Goal: Task Accomplishment & Management: Manage account settings

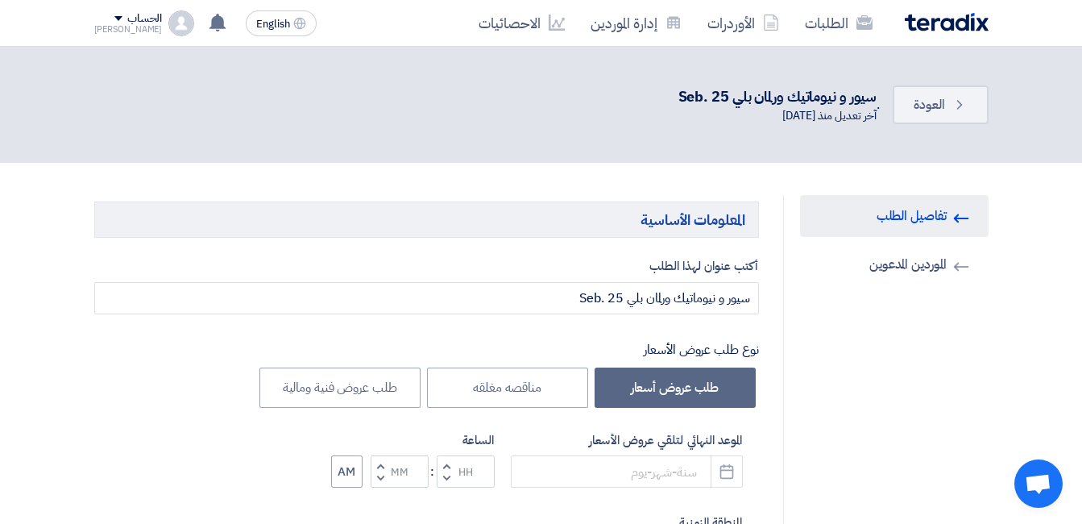
type input "[DATE]"
type input "10"
type input "59"
click at [939, 272] on link "Invited Suppliers الموردين المدعوين" at bounding box center [894, 264] width 189 height 42
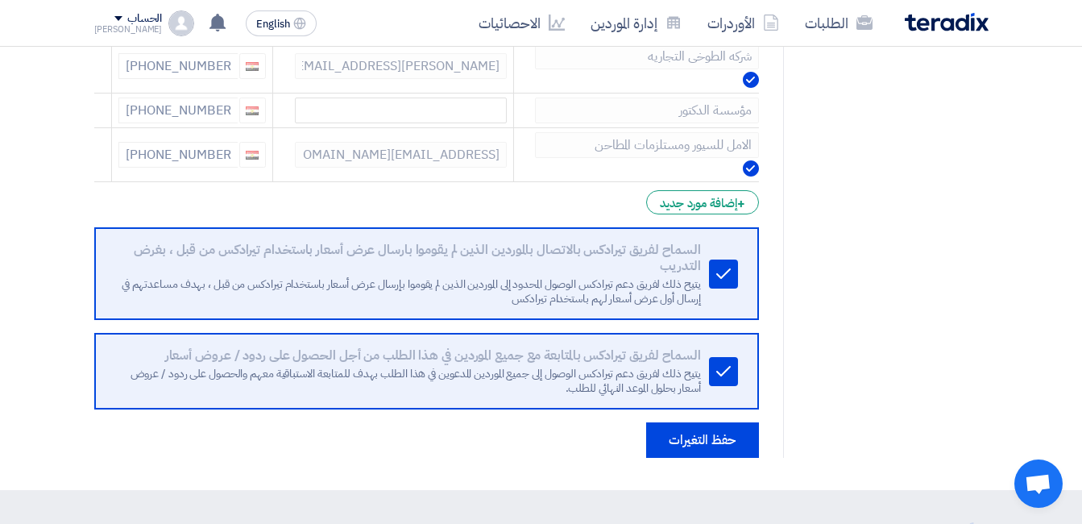
scroll to position [967, 0]
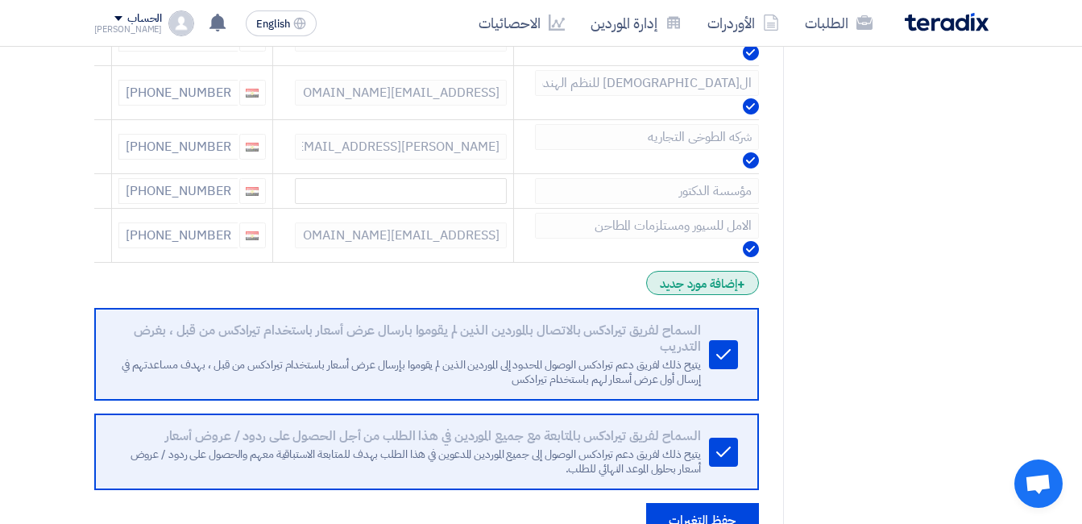
click at [717, 284] on div "+ إضافة مورد جديد" at bounding box center [702, 283] width 112 height 24
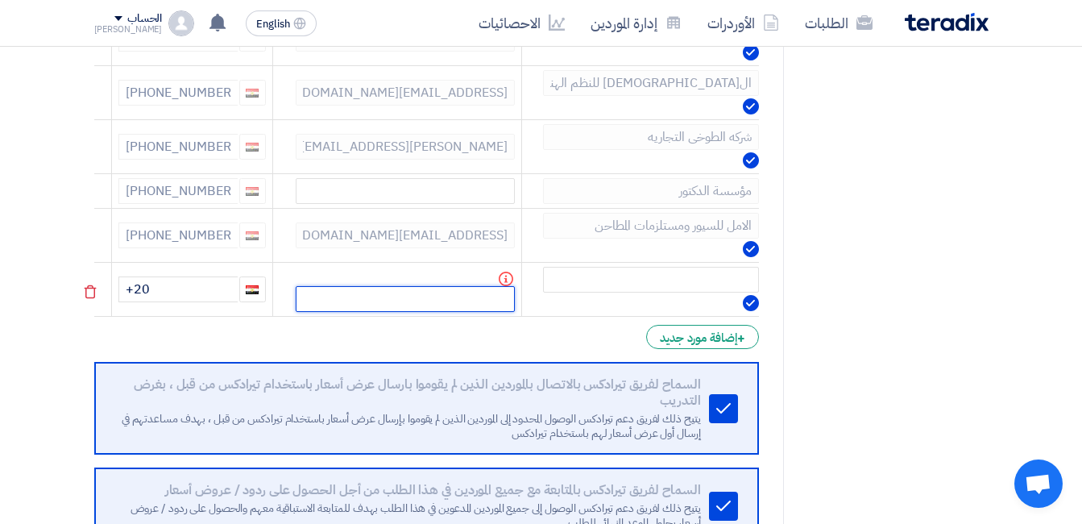
click at [512, 300] on input "text" at bounding box center [405, 299] width 219 height 26
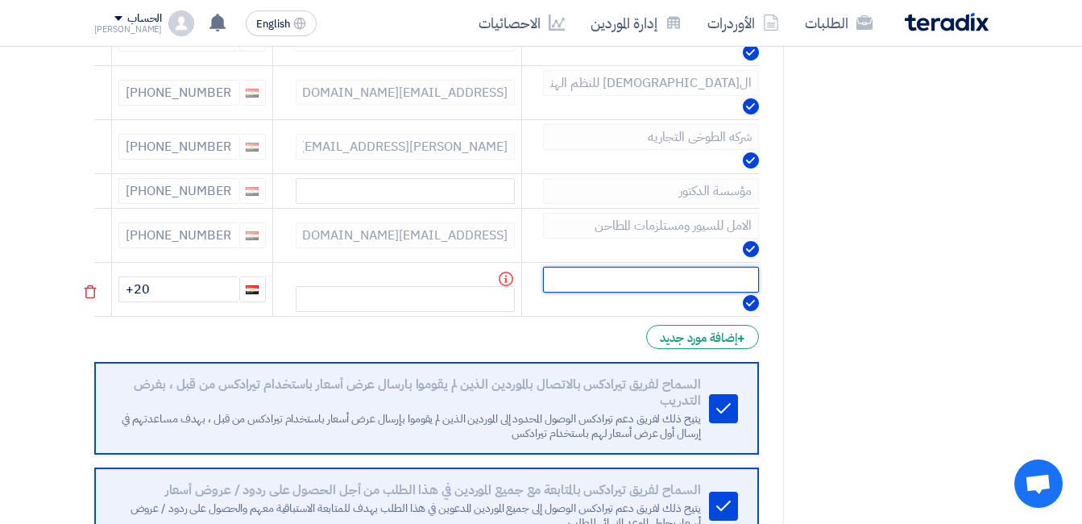
click at [628, 293] on input "text" at bounding box center [651, 280] width 216 height 26
click at [617, 306] on td at bounding box center [640, 290] width 237 height 54
click at [627, 284] on input "text" at bounding box center [651, 280] width 216 height 26
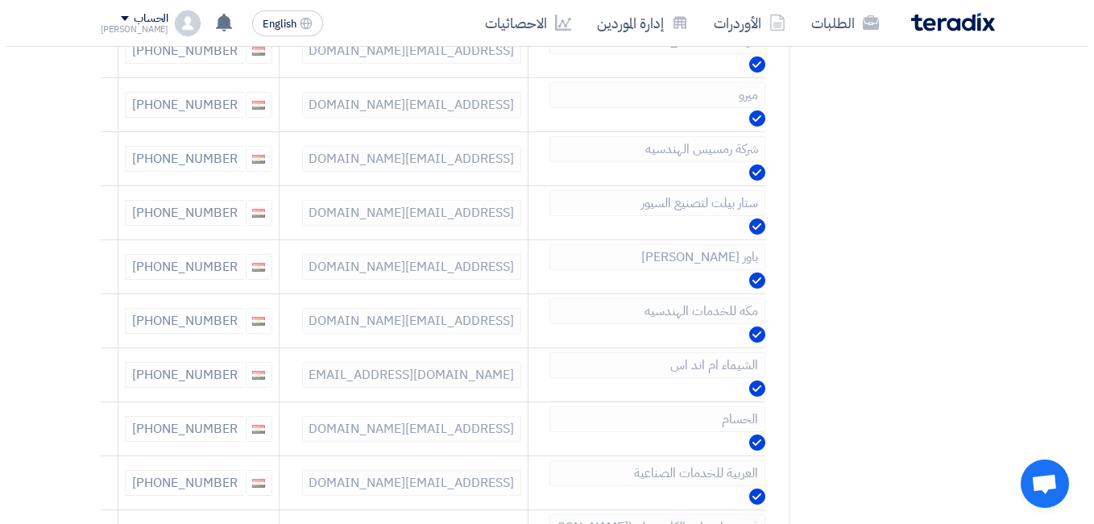
scroll to position [0, 0]
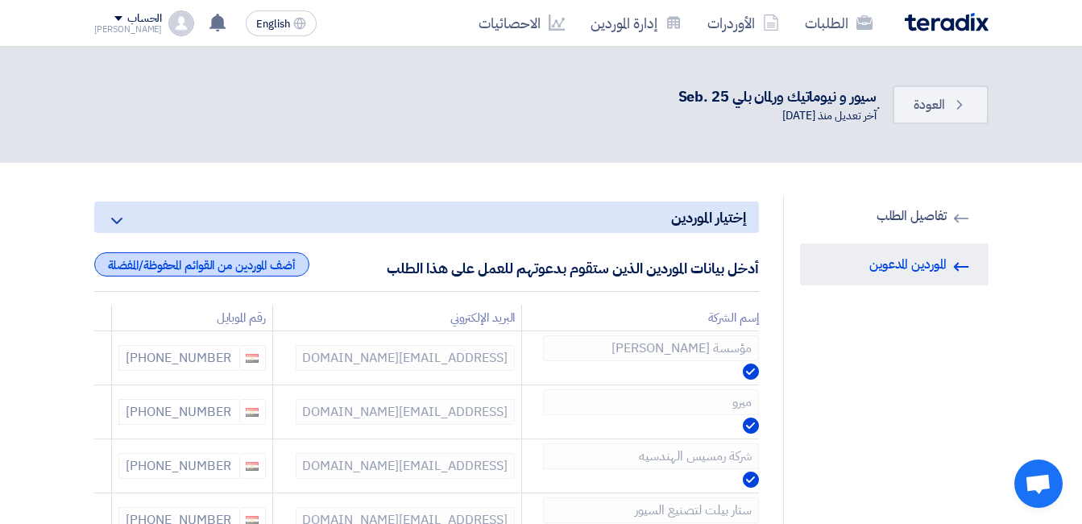
click at [285, 263] on div "أضف الموردين من القوائم المحفوظة/المفضلة" at bounding box center [201, 264] width 215 height 24
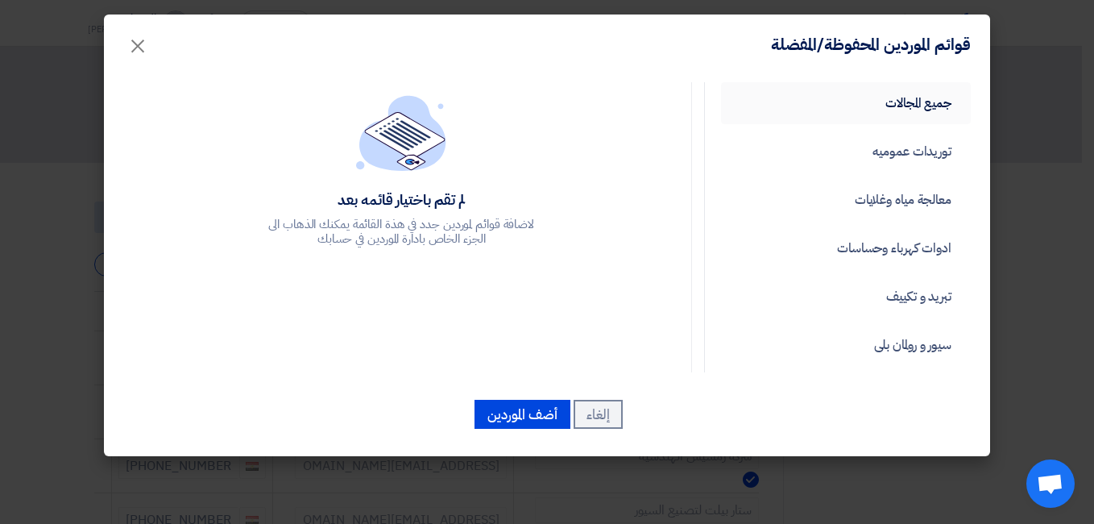
click at [906, 84] on link "جميع المجالات" at bounding box center [846, 103] width 250 height 42
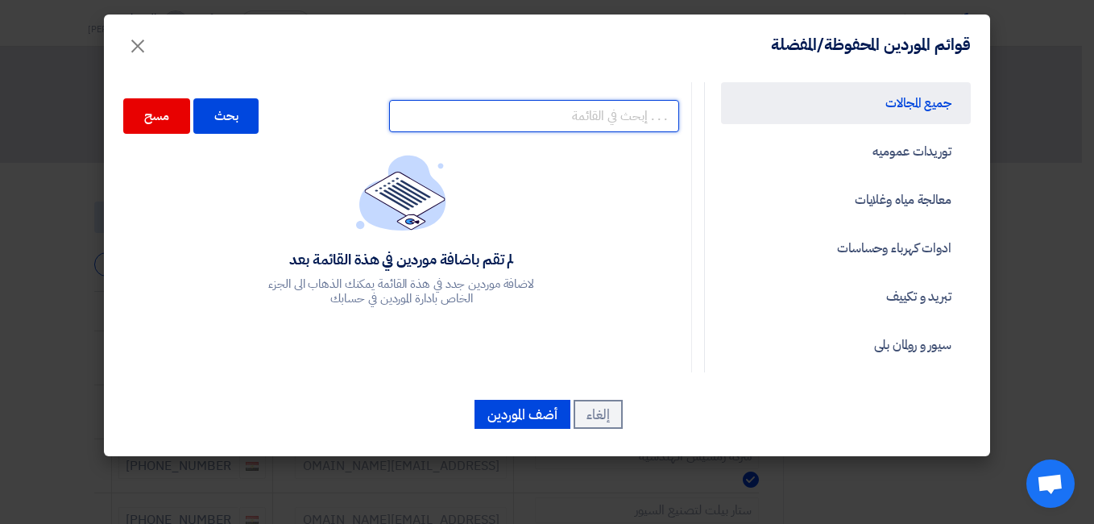
click at [576, 130] on input "text" at bounding box center [534, 116] width 290 height 32
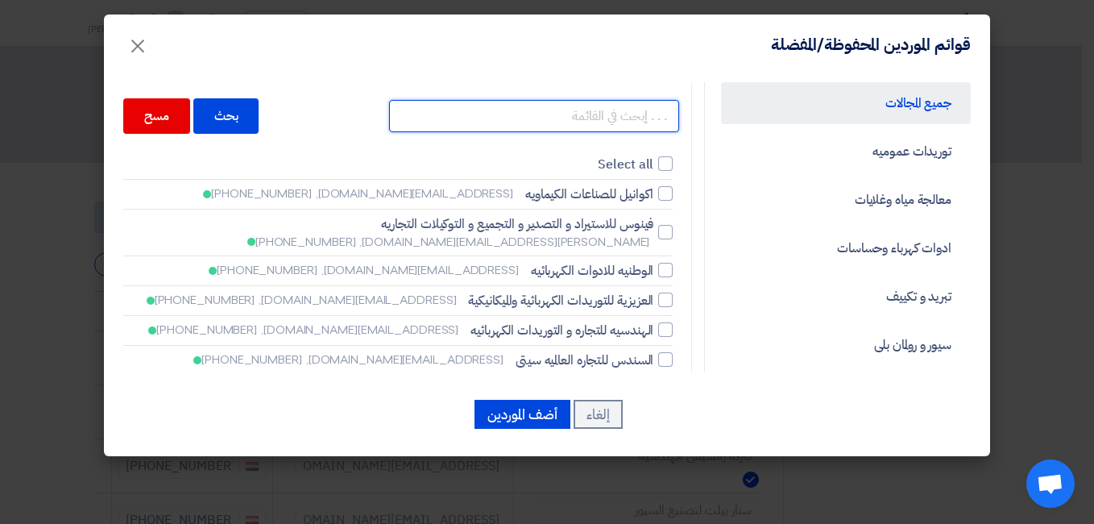
paste input "آل غنيم للمعدات الصناعية"
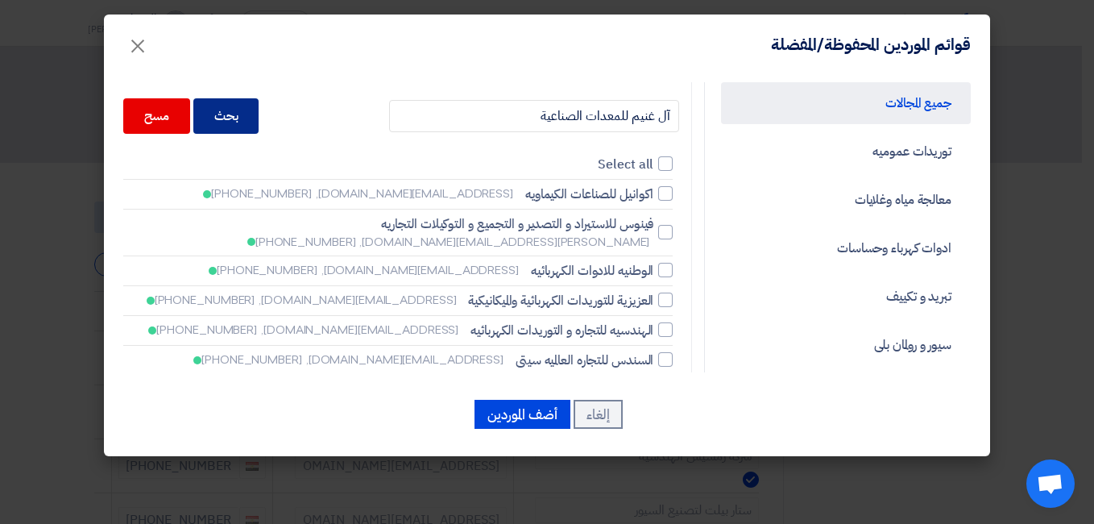
click at [259, 117] on div "بحث" at bounding box center [226, 115] width 66 height 35
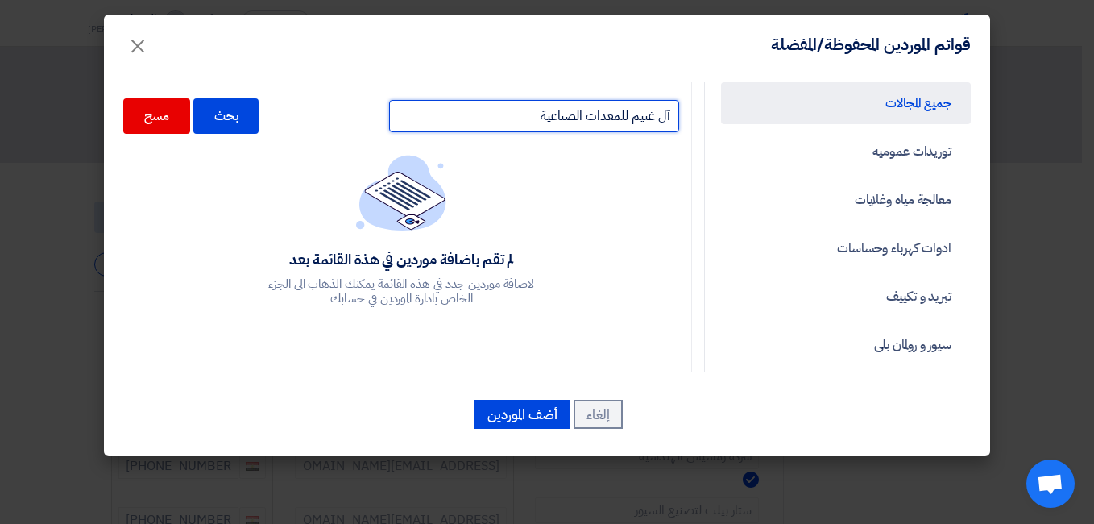
drag, startPoint x: 660, startPoint y: 118, endPoint x: 719, endPoint y: 115, distance: 58.9
click at [719, 115] on div "جميع المجالات [GEOGRAPHIC_DATA] عموميه معالجة مياه وغلايات ادوات كهرباء وحساسات…" at bounding box center [547, 227] width 872 height 290
drag, startPoint x: 653, startPoint y: 119, endPoint x: 483, endPoint y: 102, distance: 170.1
click at [483, 102] on input "غنيم للمعدات الصناعية" at bounding box center [534, 116] width 290 height 32
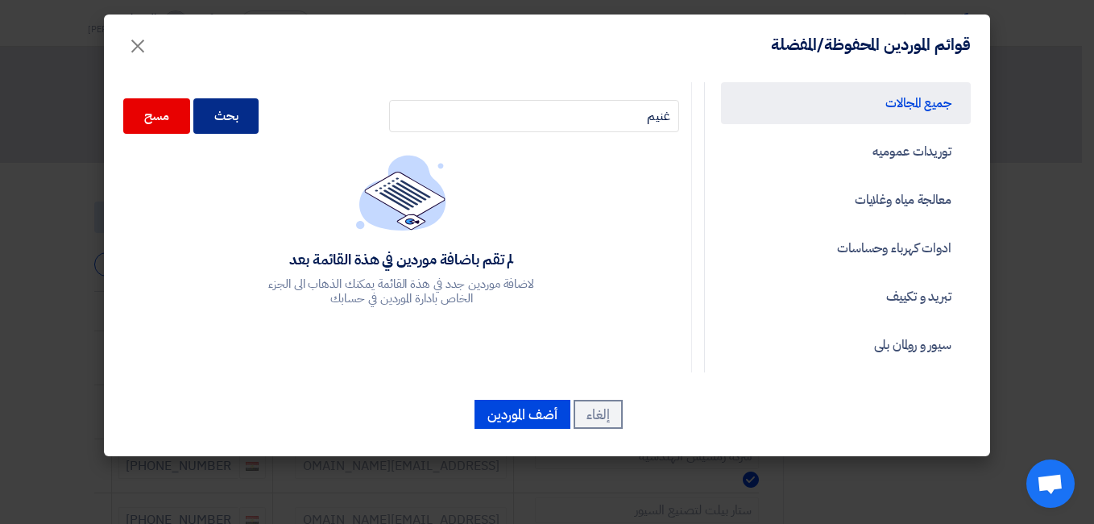
click at [259, 123] on div "بحث" at bounding box center [226, 115] width 66 height 35
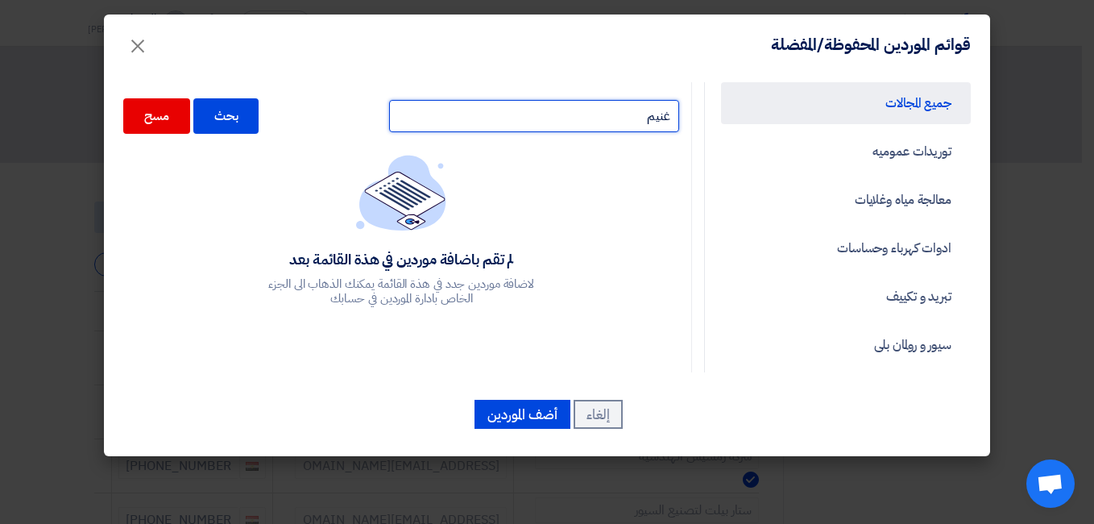
click at [654, 118] on input "غنيم" at bounding box center [534, 116] width 290 height 32
paste input "ل غنيم للمعدات الصناعية"
type input "آل غنيم للمعدات الصناعية"
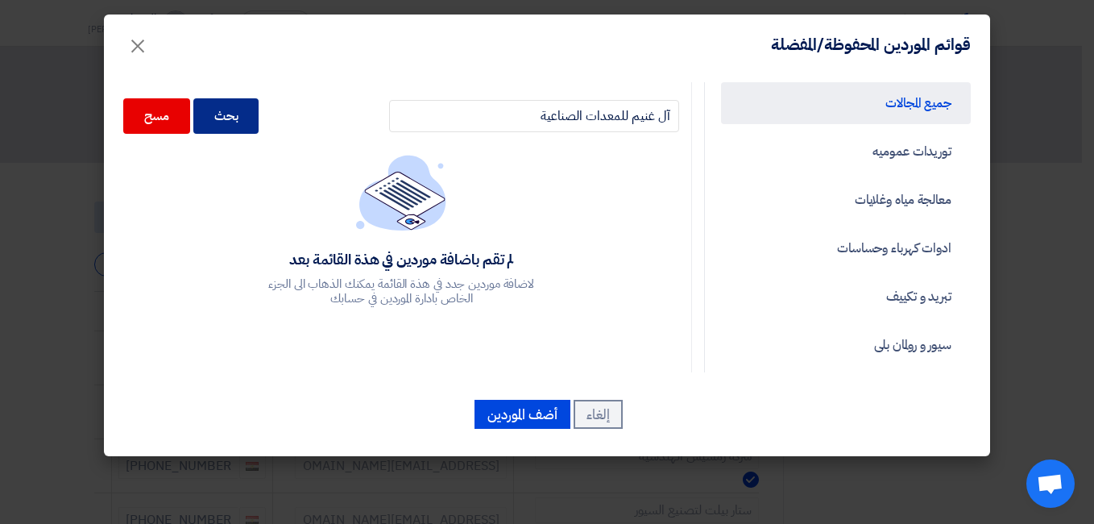
click at [237, 109] on div "بحث" at bounding box center [226, 115] width 66 height 35
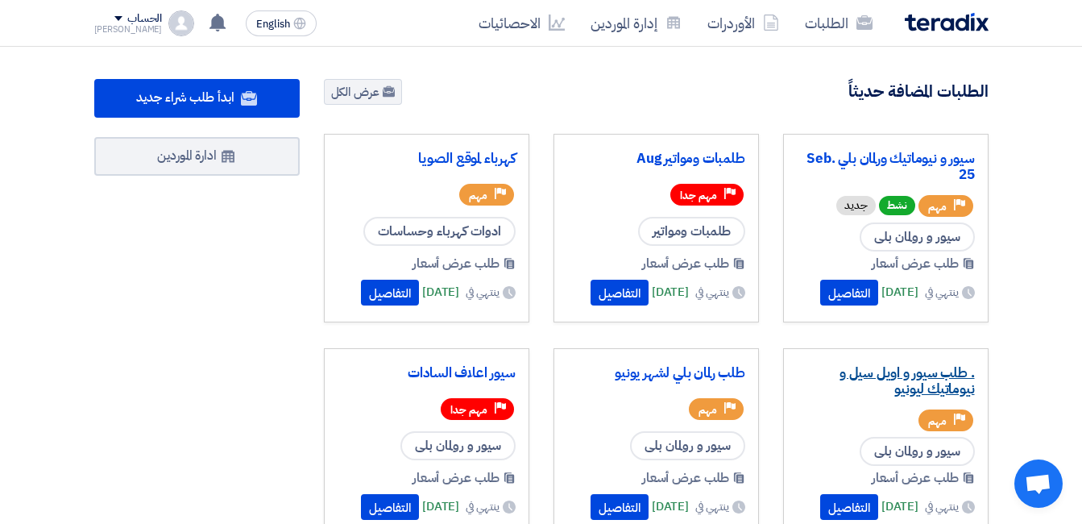
click at [912, 379] on link ". طلب سيور و اويل سيل و نيوماتيك ليونيو" at bounding box center [886, 381] width 178 height 32
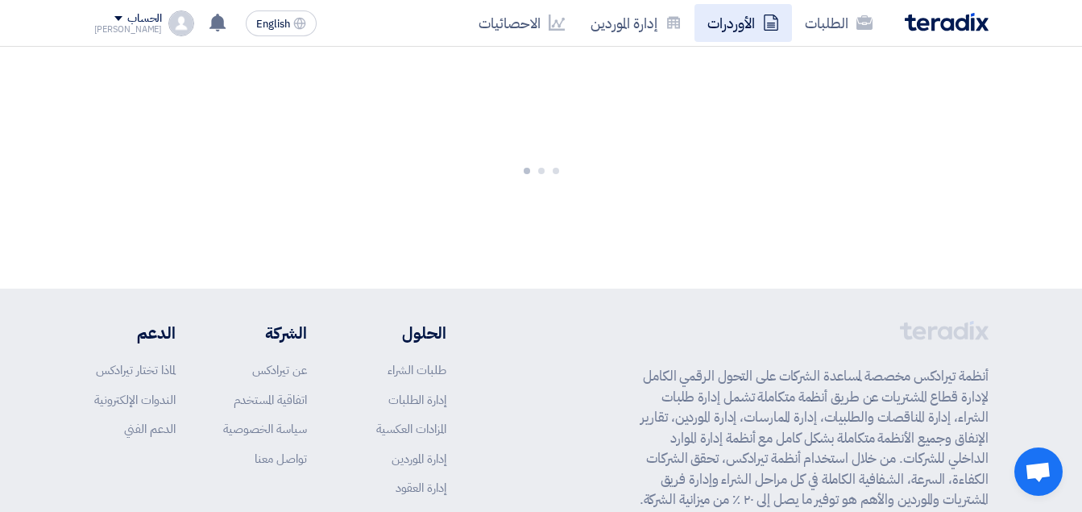
click at [719, 27] on link "الأوردرات" at bounding box center [744, 23] width 98 height 38
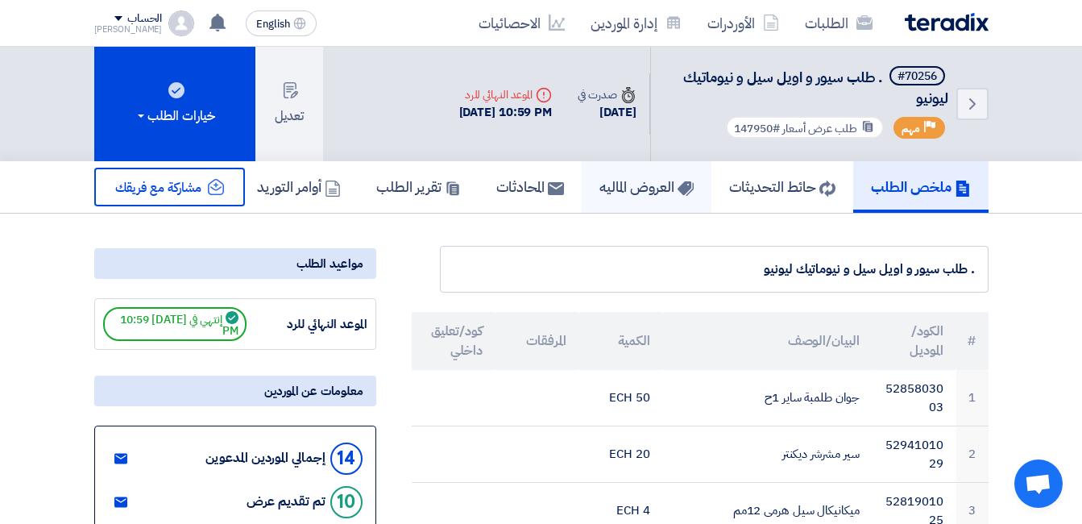
click at [645, 193] on h5 "العروض الماليه" at bounding box center [647, 186] width 94 height 19
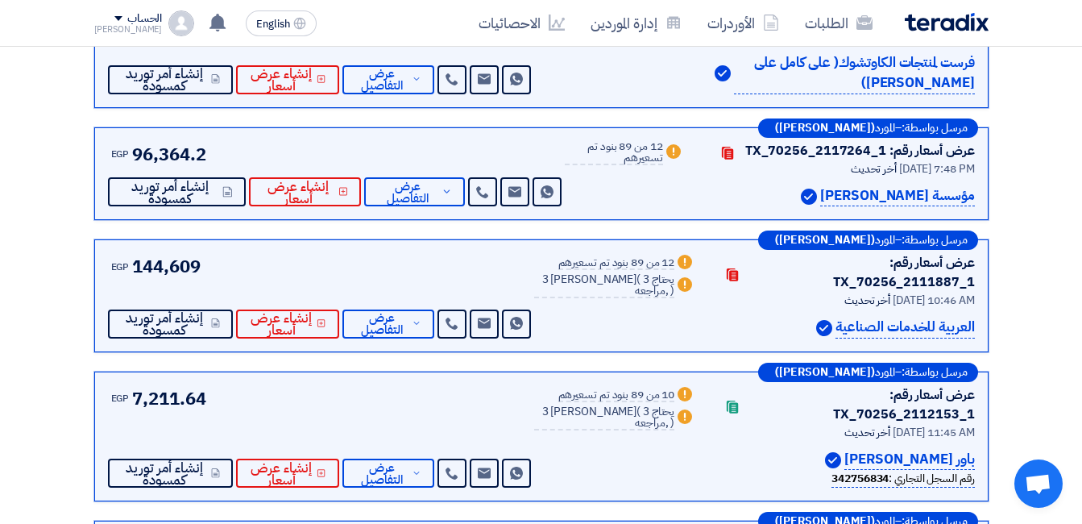
scroll to position [886, 0]
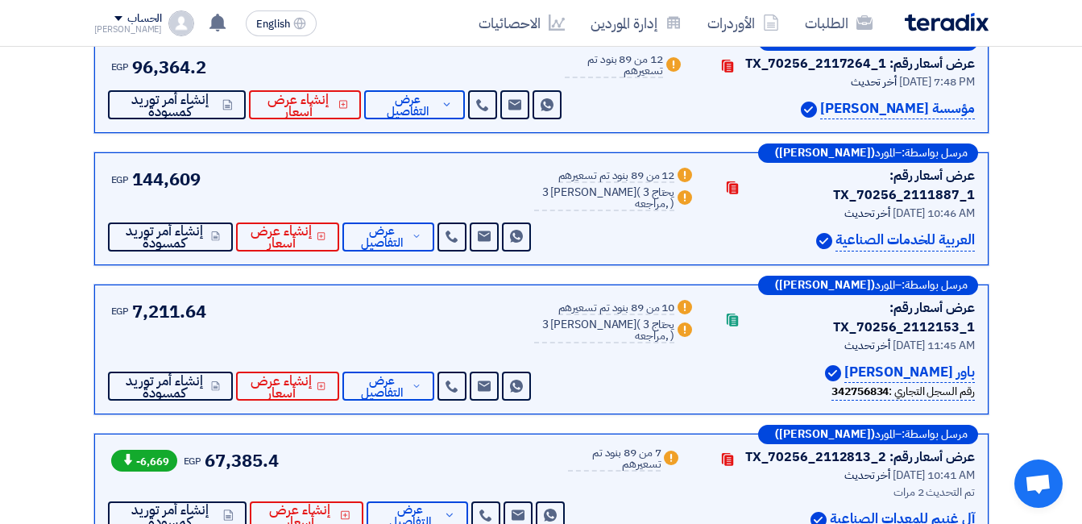
click at [952, 508] on p "آل غنيم للمعدات الصناعية" at bounding box center [902, 519] width 145 height 22
copy div "آل غنيم للمعدات الصناعية"
